Goal: Find specific page/section

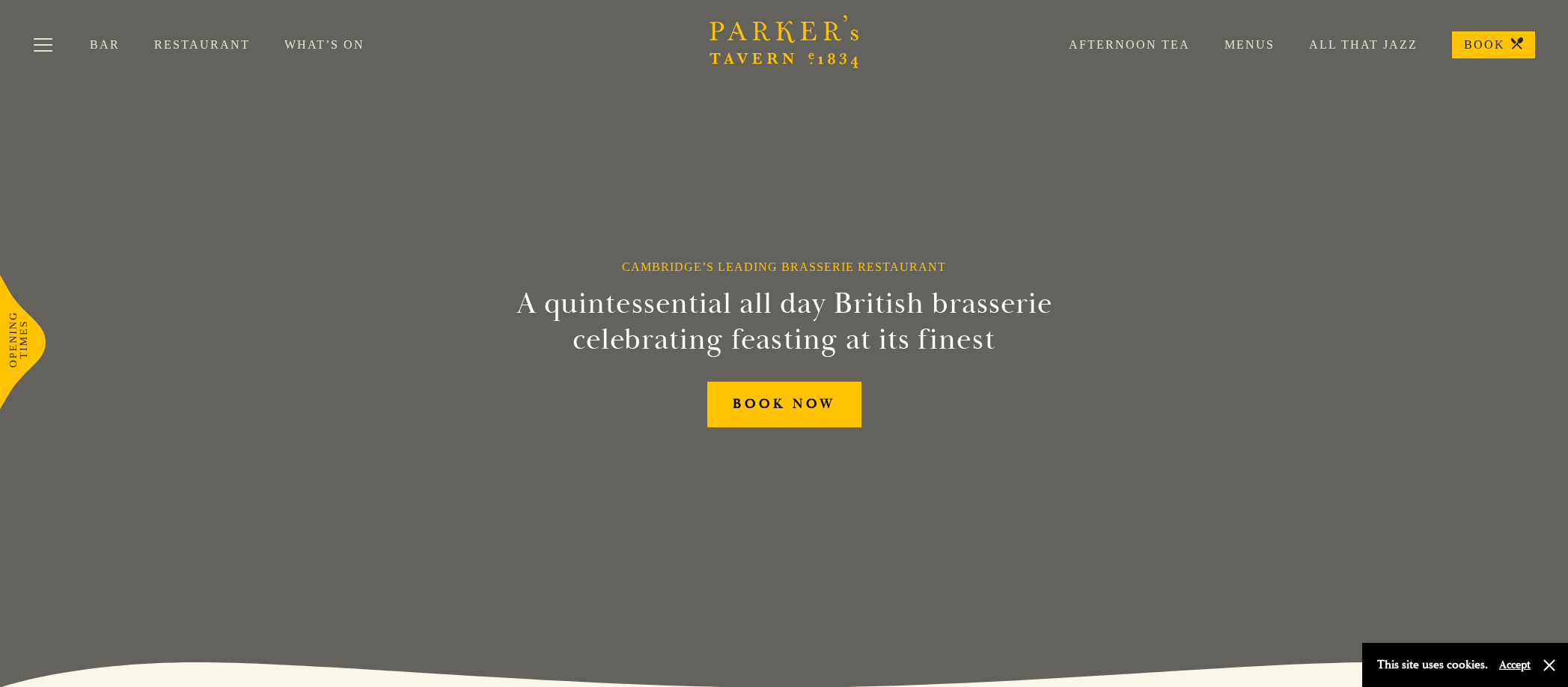
click at [186, 43] on link "Restaurant" at bounding box center [219, 45] width 130 height 15
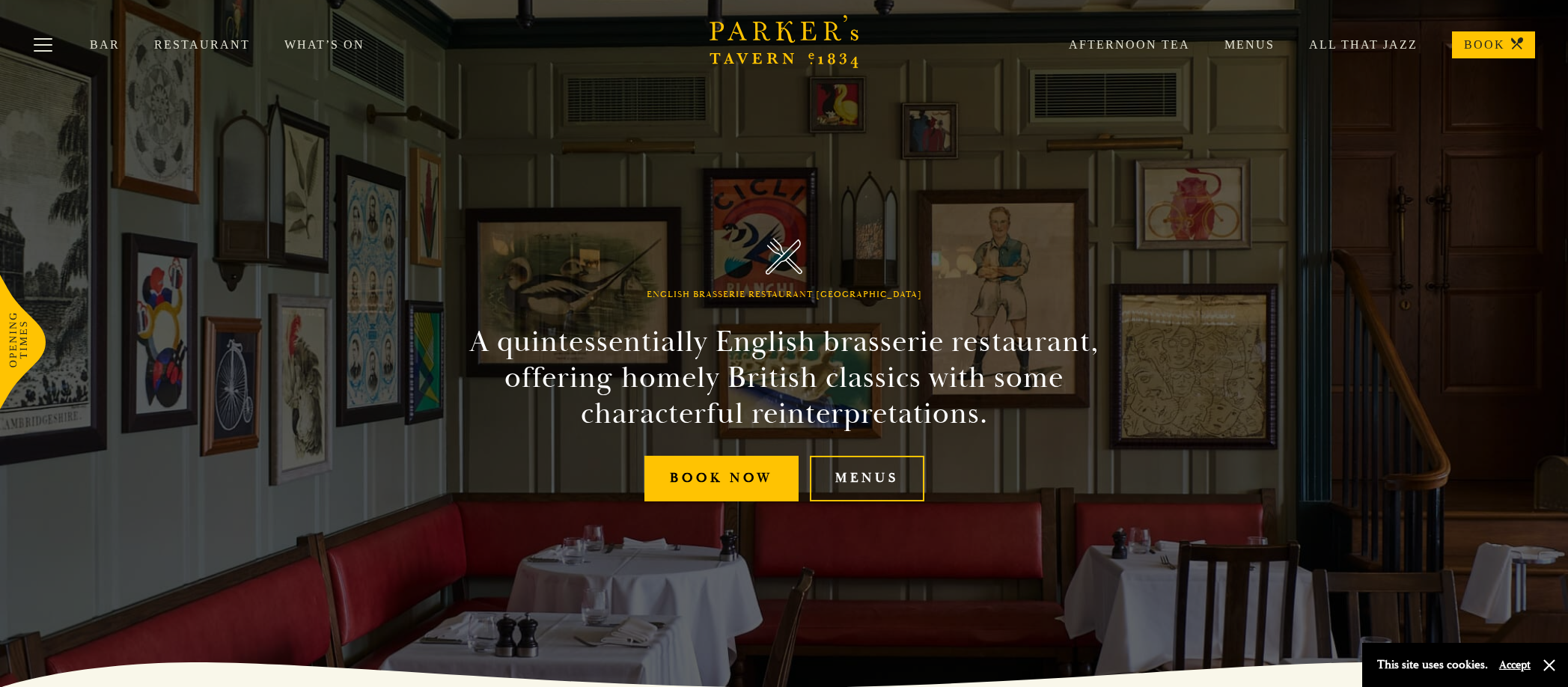
scroll to position [0, 1]
click at [168, 45] on link "Restaurant" at bounding box center [219, 45] width 130 height 15
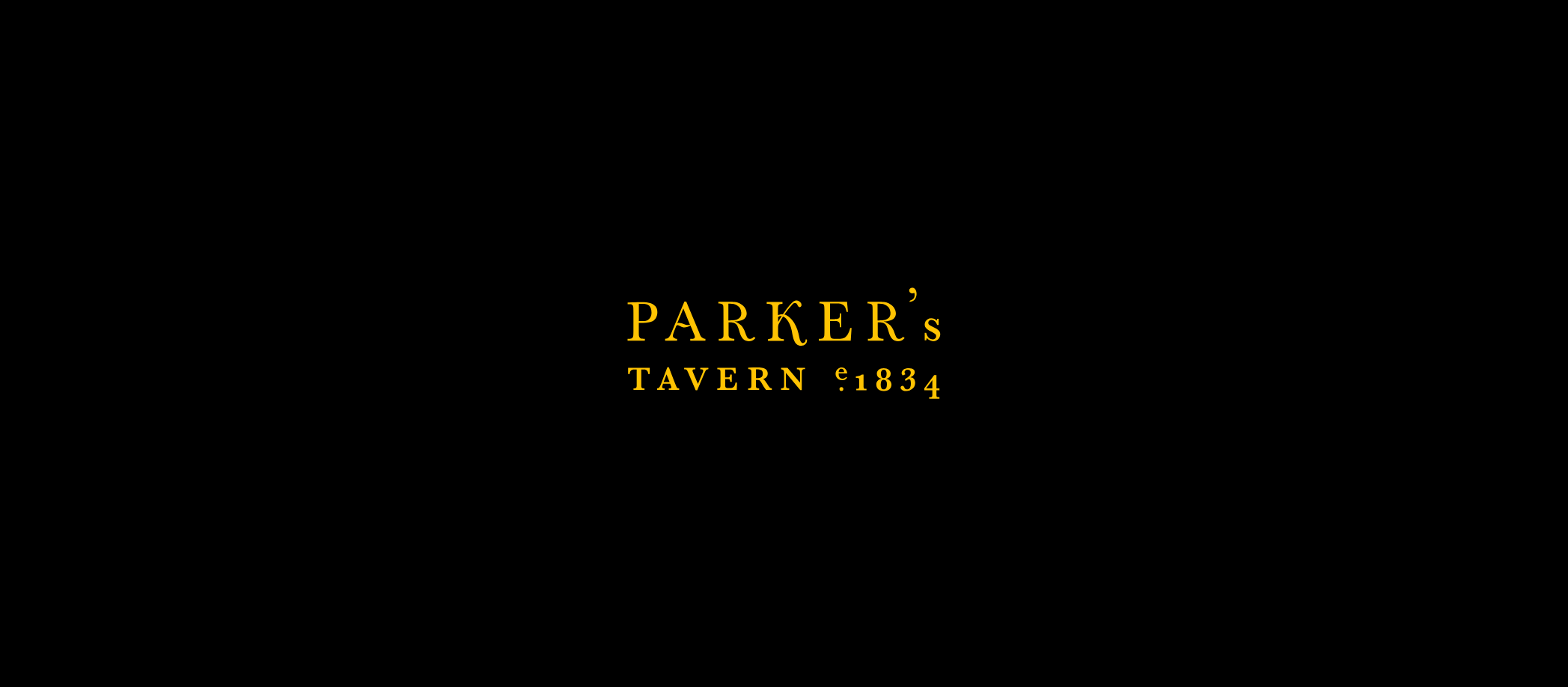
click at [40, 31] on button "Toggle navigation" at bounding box center [43, 47] width 64 height 64
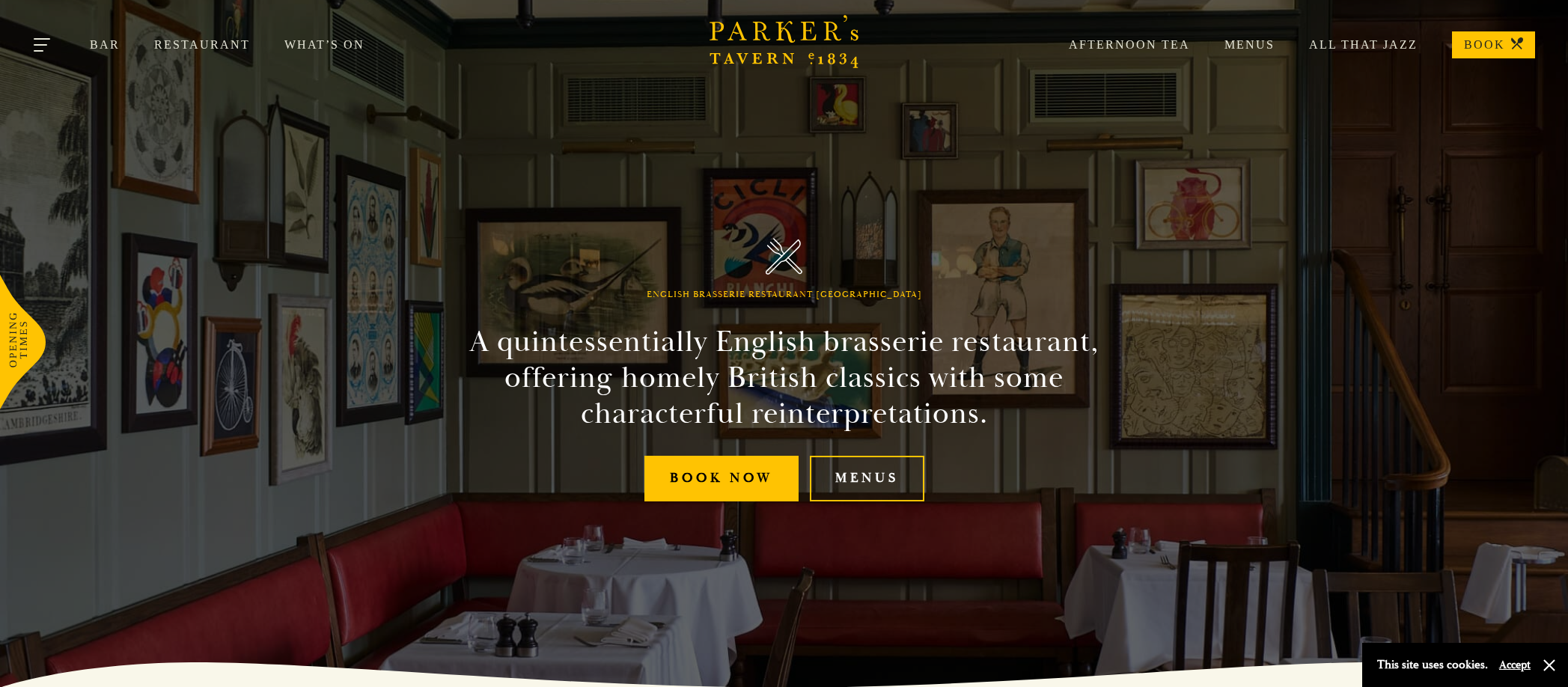
click at [45, 44] on button "Toggle navigation" at bounding box center [43, 47] width 64 height 64
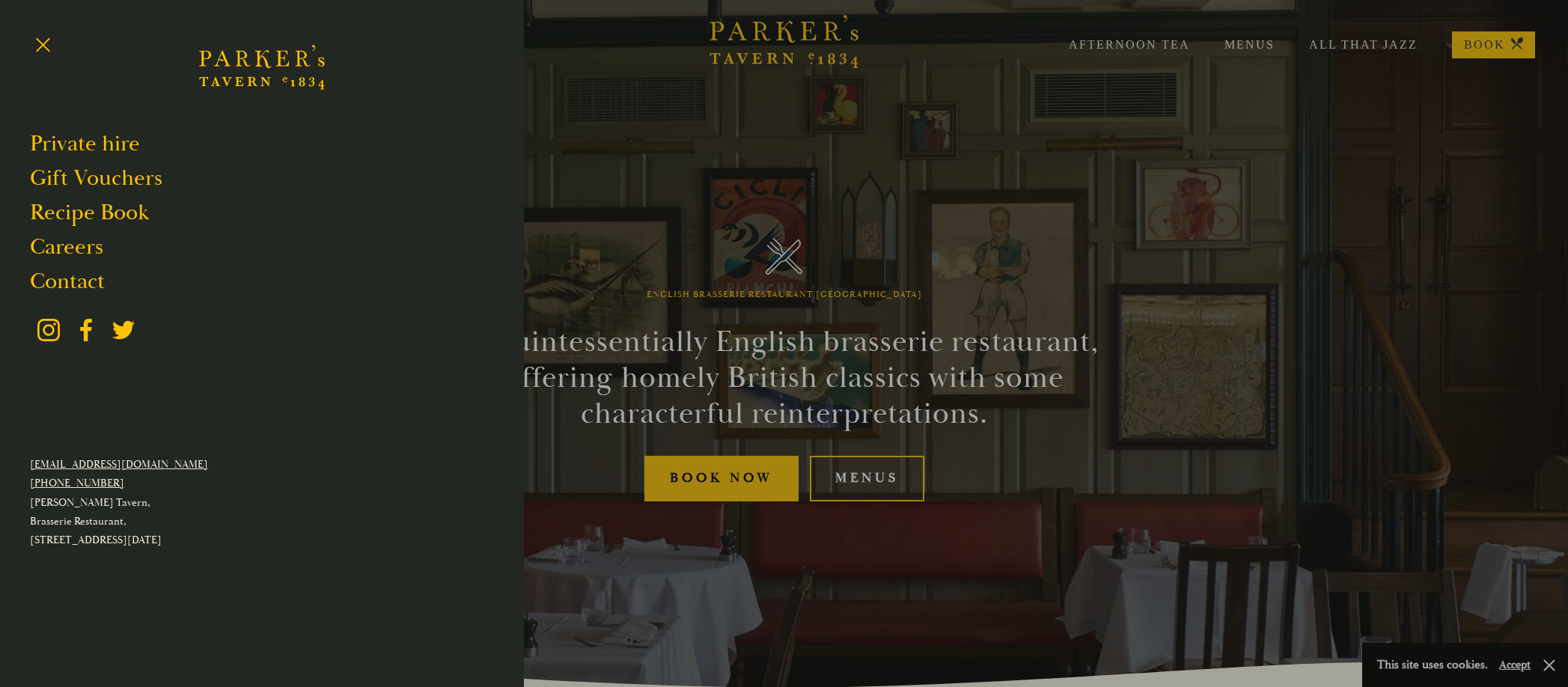
drag, startPoint x: 789, startPoint y: 250, endPoint x: 707, endPoint y: 241, distance: 82.5
click at [786, 249] on div at bounding box center [784, 344] width 1568 height 687
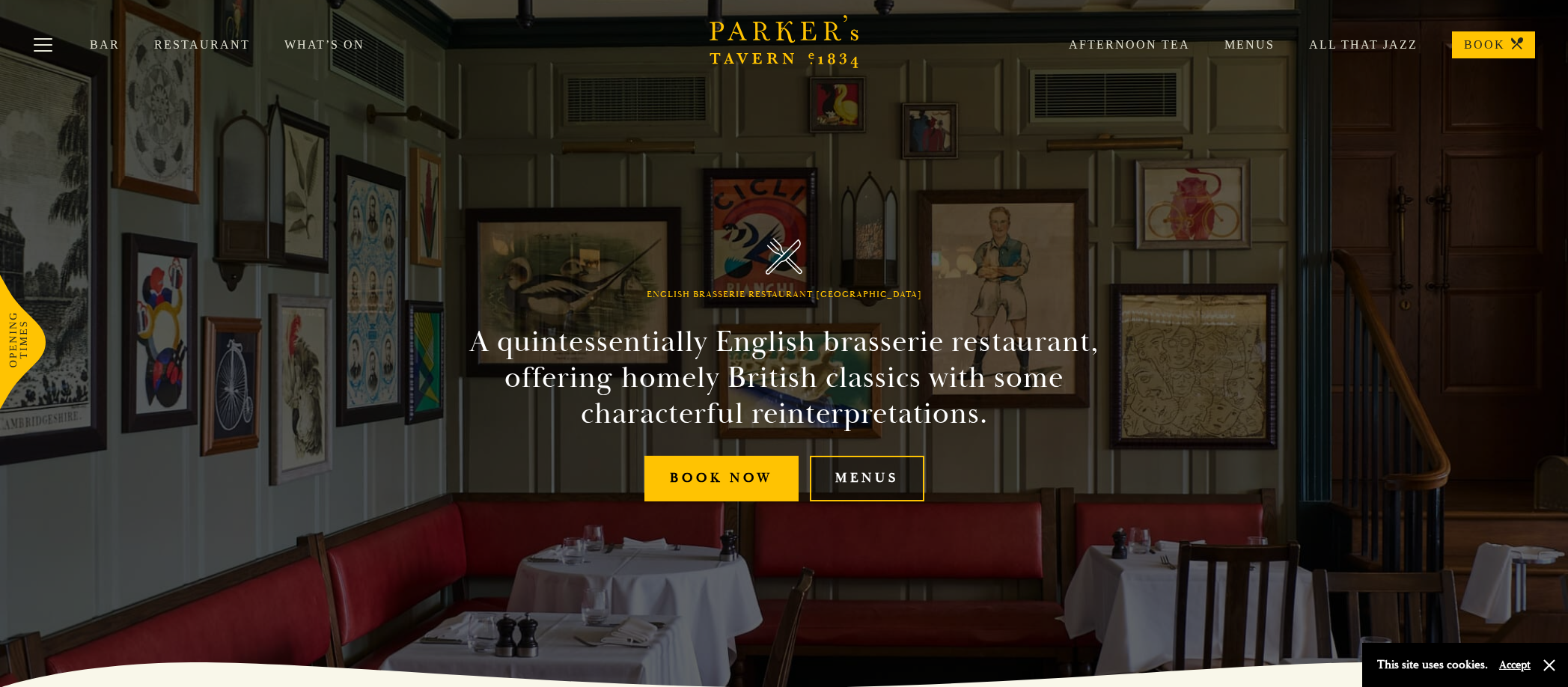
click at [870, 474] on link "Menus" at bounding box center [867, 478] width 115 height 46
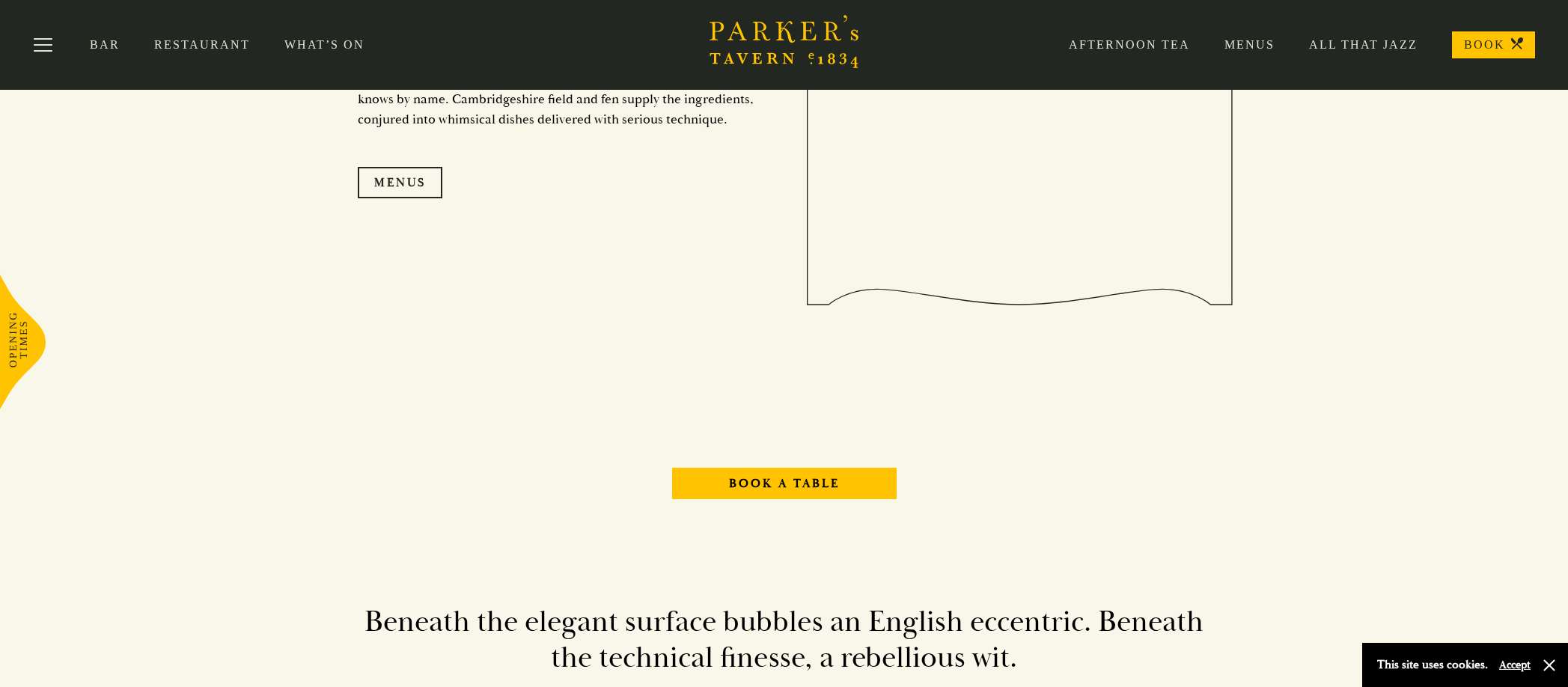
scroll to position [228, 0]
